Goal: Information Seeking & Learning: Learn about a topic

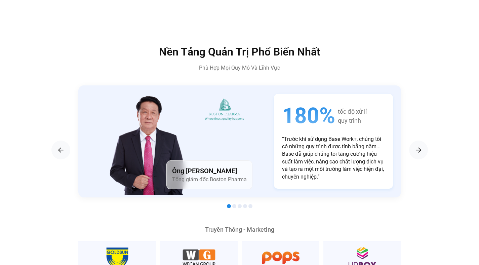
scroll to position [1097, 0]
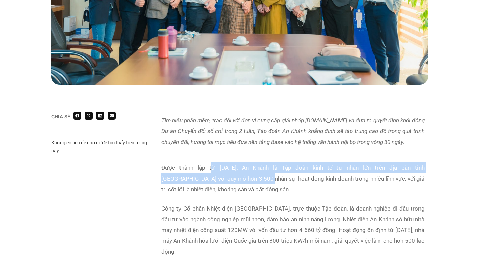
drag, startPoint x: 205, startPoint y: 167, endPoint x: 239, endPoint y: 175, distance: 35.5
click at [233, 174] on p "Được thành lập từ [DATE], An Khánh là Tập đoàn kinh tế tư nhân lớn trên địa bàn…" at bounding box center [292, 178] width 263 height 32
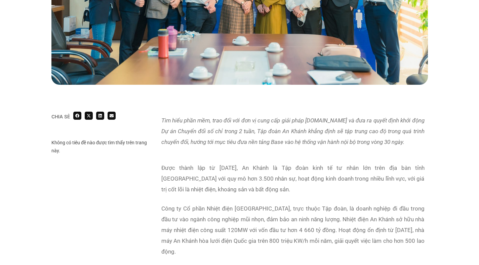
click at [239, 175] on p "Được thành lập từ [DATE], An Khánh là Tập đoàn kinh tế tư nhân lớn trên địa bàn…" at bounding box center [292, 178] width 263 height 32
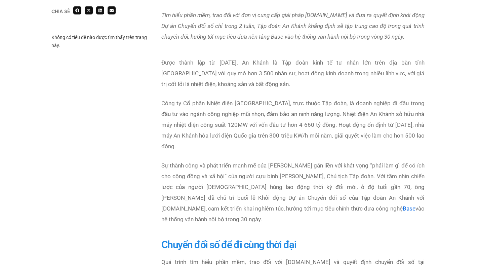
click at [233, 172] on p "Sự thành công và phát triển mạnh mẽ của [PERSON_NAME] gắn liền với khát vọng “p…" at bounding box center [292, 192] width 263 height 64
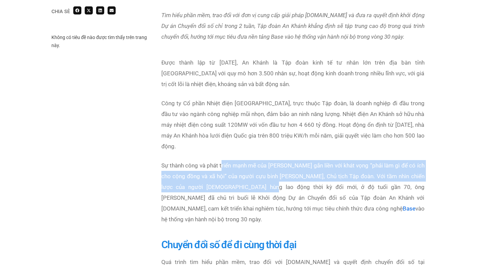
drag, startPoint x: 223, startPoint y: 158, endPoint x: 275, endPoint y: 172, distance: 54.1
click at [270, 172] on p "Sự thành công và phát triển mạnh mẽ của [PERSON_NAME] gắn liền với khát vọng “p…" at bounding box center [292, 192] width 263 height 64
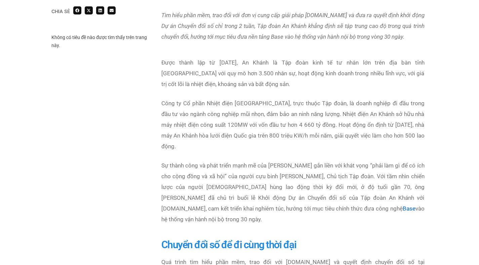
click at [275, 172] on p "Sự thành công và phát triển mạnh mẽ của [PERSON_NAME] gắn liền với khát vọng “p…" at bounding box center [292, 192] width 263 height 64
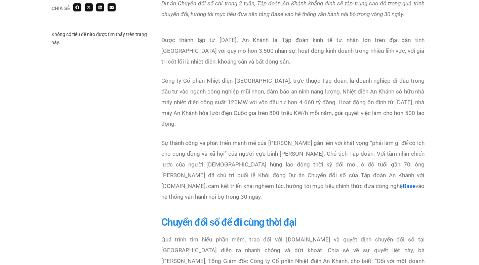
scroll to position [527, 0]
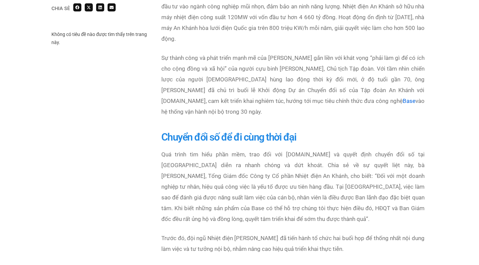
click at [272, 172] on p "Quá trình tìm hiểu phần mềm, trao đổi với [DOMAIN_NAME] và quyết định chuyển đổ…" at bounding box center [292, 186] width 263 height 75
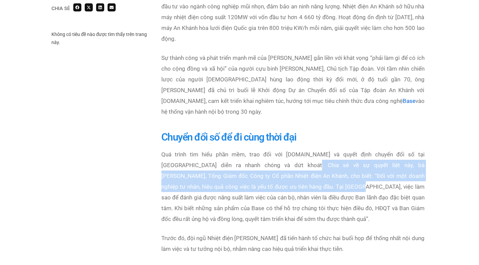
drag, startPoint x: 266, startPoint y: 141, endPoint x: 297, endPoint y: 173, distance: 44.4
click at [297, 173] on p "Quá trình tìm hiểu phần mềm, trao đổi với [DOMAIN_NAME] và quyết định chuyển đổ…" at bounding box center [292, 186] width 263 height 75
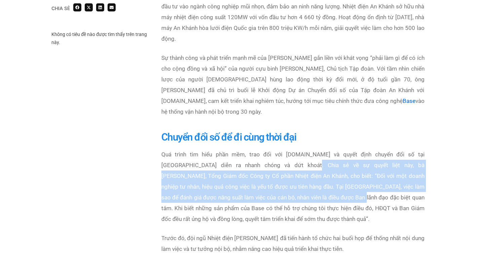
click at [297, 173] on p "Quá trình tìm hiểu phần mềm, trao đổi với [DOMAIN_NAME] và quyết định chuyển đổ…" at bounding box center [292, 186] width 263 height 75
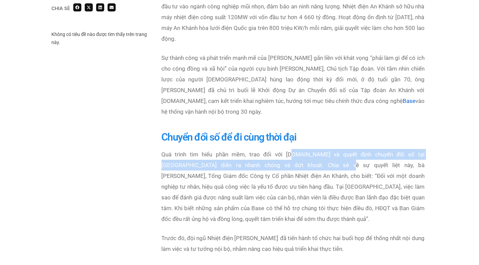
drag, startPoint x: 279, startPoint y: 133, endPoint x: 313, endPoint y: 176, distance: 54.1
click at [312, 175] on p "Quá trình tìm hiểu phần mềm, trao đổi với [DOMAIN_NAME] và quyết định chuyển đổ…" at bounding box center [292, 186] width 263 height 75
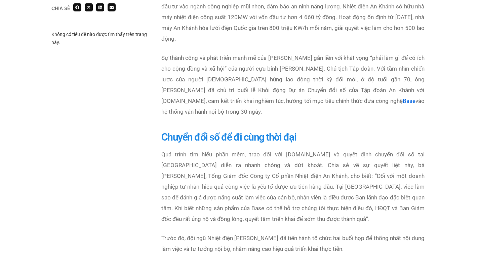
click at [313, 177] on p "Quá trình tìm hiểu phần mềm, trao đổi với [DOMAIN_NAME] và quyết định chuyển đổ…" at bounding box center [292, 186] width 263 height 75
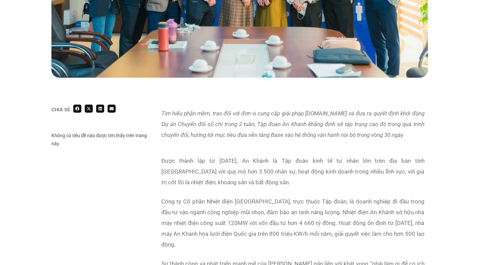
scroll to position [322, 0]
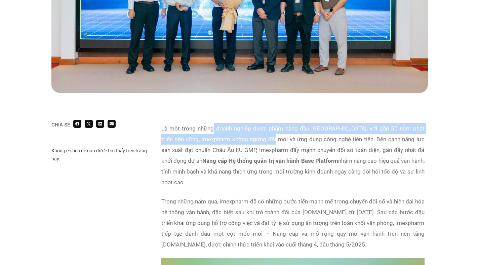
drag, startPoint x: 213, startPoint y: 128, endPoint x: 263, endPoint y: 143, distance: 52.5
click at [263, 143] on p "Là một trong những doanh nghiệp dược phẩm hàng đầu Việt Nam, với gần 50 năm phá…" at bounding box center [292, 155] width 263 height 64
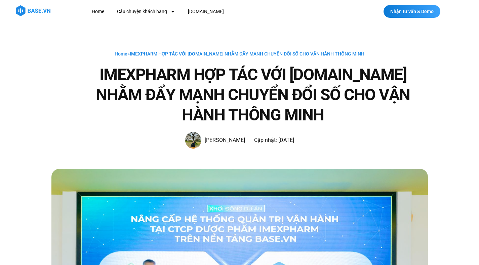
click at [110, 108] on h1 "IMEXPHARM HỢP TÁC VỚI BASE.VN NHẰM ĐẨY MẠNH CHUYỂN ĐỔI SỐ CHO VẬN HÀNH THÔNG MI…" at bounding box center [252, 94] width 349 height 60
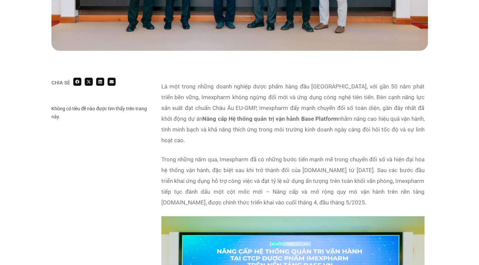
scroll to position [356, 0]
drag, startPoint x: 270, startPoint y: 127, endPoint x: 289, endPoint y: 130, distance: 18.3
click at [288, 130] on p "Là một trong những doanh nghiệp dược phẩm hàng đầu Việt Nam, với gần 50 năm phá…" at bounding box center [292, 113] width 263 height 64
click at [289, 130] on p "Là một trong những doanh nghiệp dược phẩm hàng đầu Việt Nam, với gần 50 năm phá…" at bounding box center [292, 113] width 263 height 64
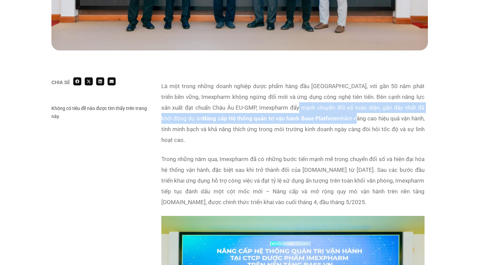
drag, startPoint x: 290, startPoint y: 110, endPoint x: 336, endPoint y: 123, distance: 47.3
click at [336, 123] on p "Là một trong những doanh nghiệp dược phẩm hàng đầu Việt Nam, với gần 50 năm phá…" at bounding box center [292, 113] width 263 height 64
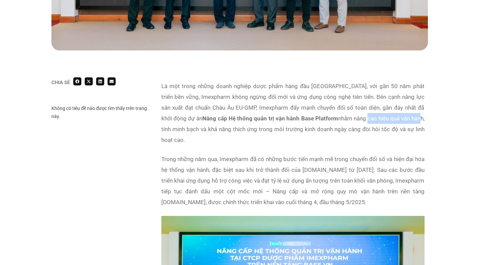
drag, startPoint x: 335, startPoint y: 121, endPoint x: 397, endPoint y: 124, distance: 61.5
click at [397, 124] on p "Là một trong những doanh nghiệp dược phẩm hàng đầu Việt Nam, với gần 50 năm phá…" at bounding box center [292, 113] width 263 height 64
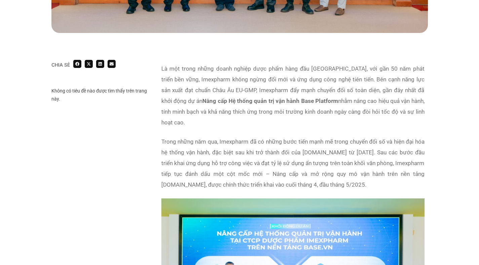
scroll to position [391, 0]
